Goal: Task Accomplishment & Management: Use online tool/utility

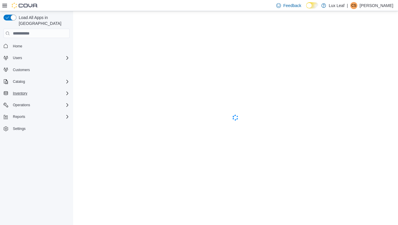
click at [25, 90] on span "Inventory" at bounding box center [20, 93] width 14 height 7
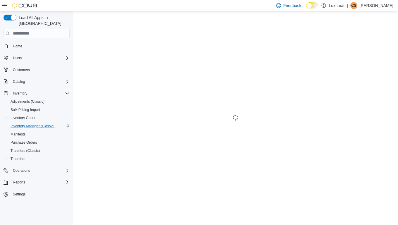
click at [25, 124] on span "Inventory Manager (Classic)" at bounding box center [33, 126] width 44 height 5
